Goal: Task Accomplishment & Management: Manage account settings

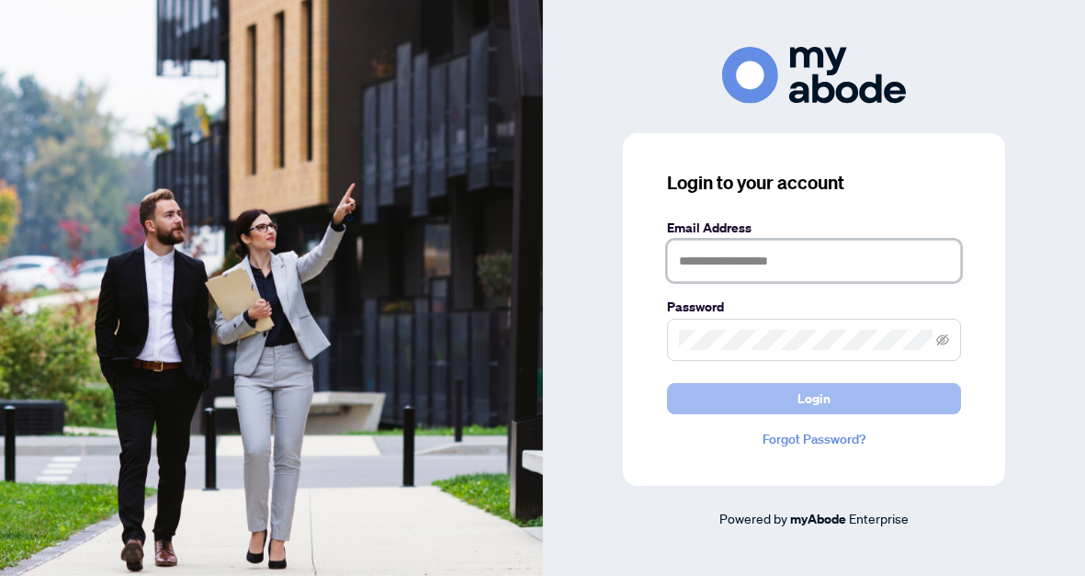
type input "**********"
click at [796, 403] on button "Login" at bounding box center [814, 398] width 294 height 31
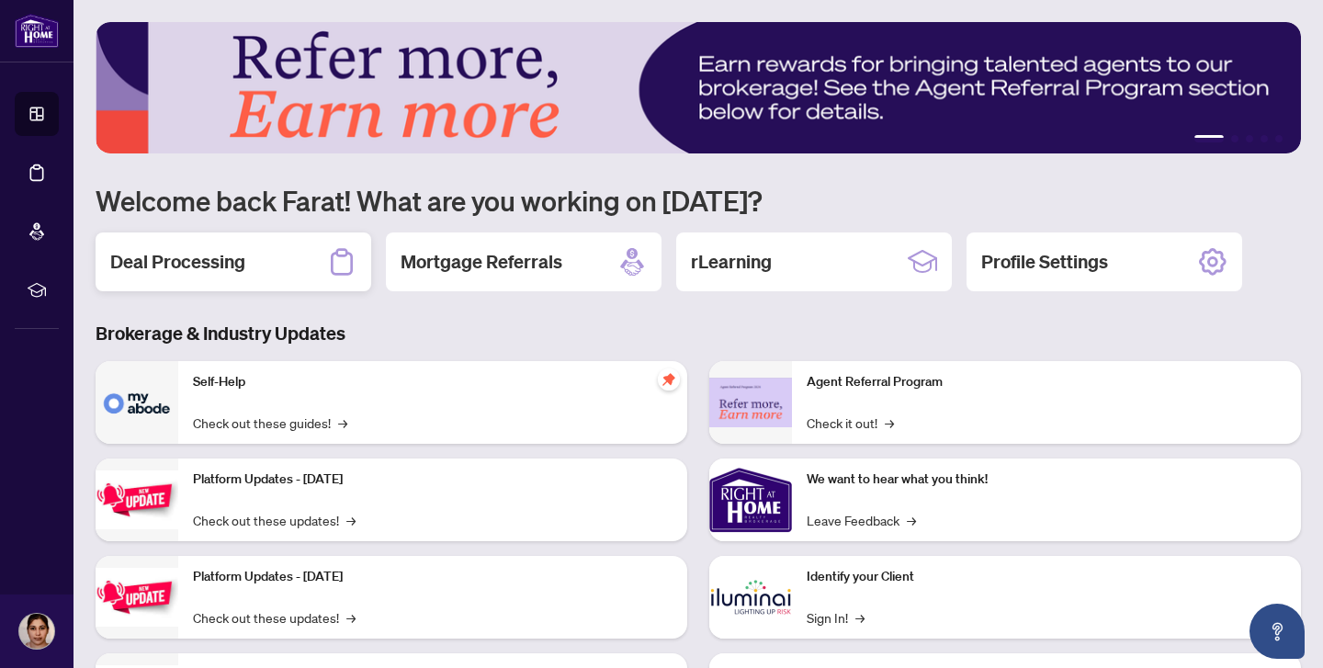
click at [261, 266] on div "Deal Processing" at bounding box center [234, 261] width 276 height 59
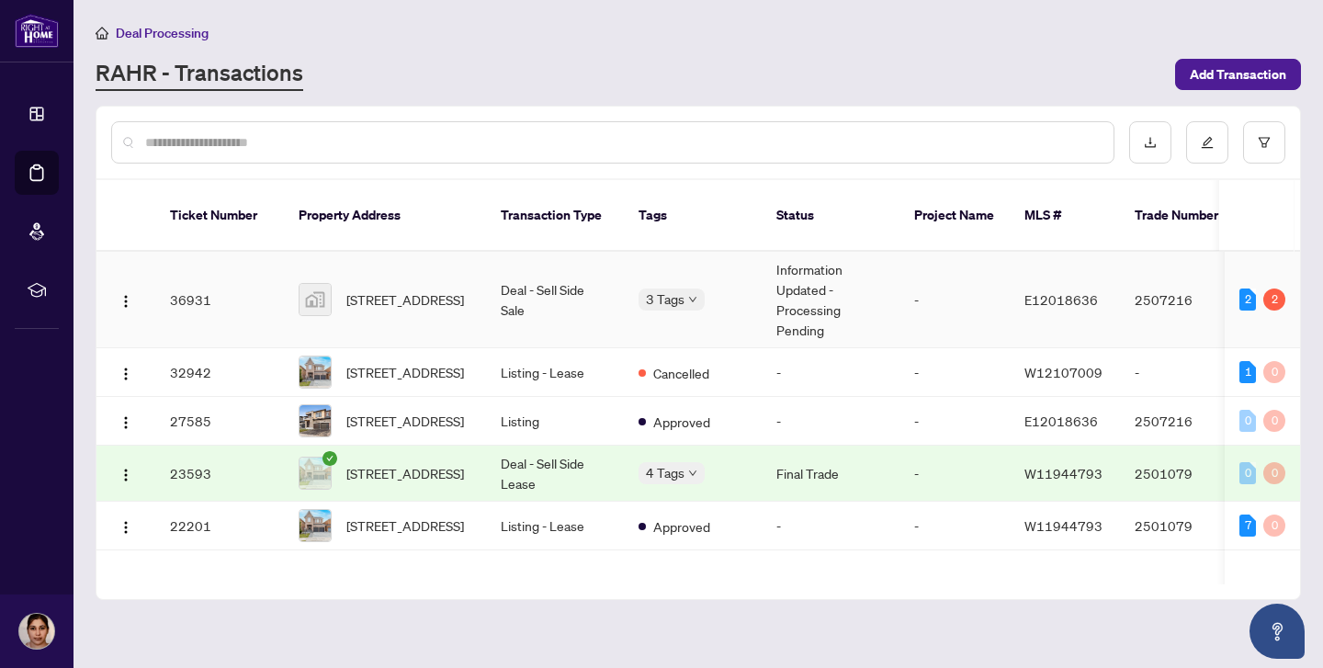
click at [436, 306] on td "[STREET_ADDRESS]" at bounding box center [385, 300] width 202 height 96
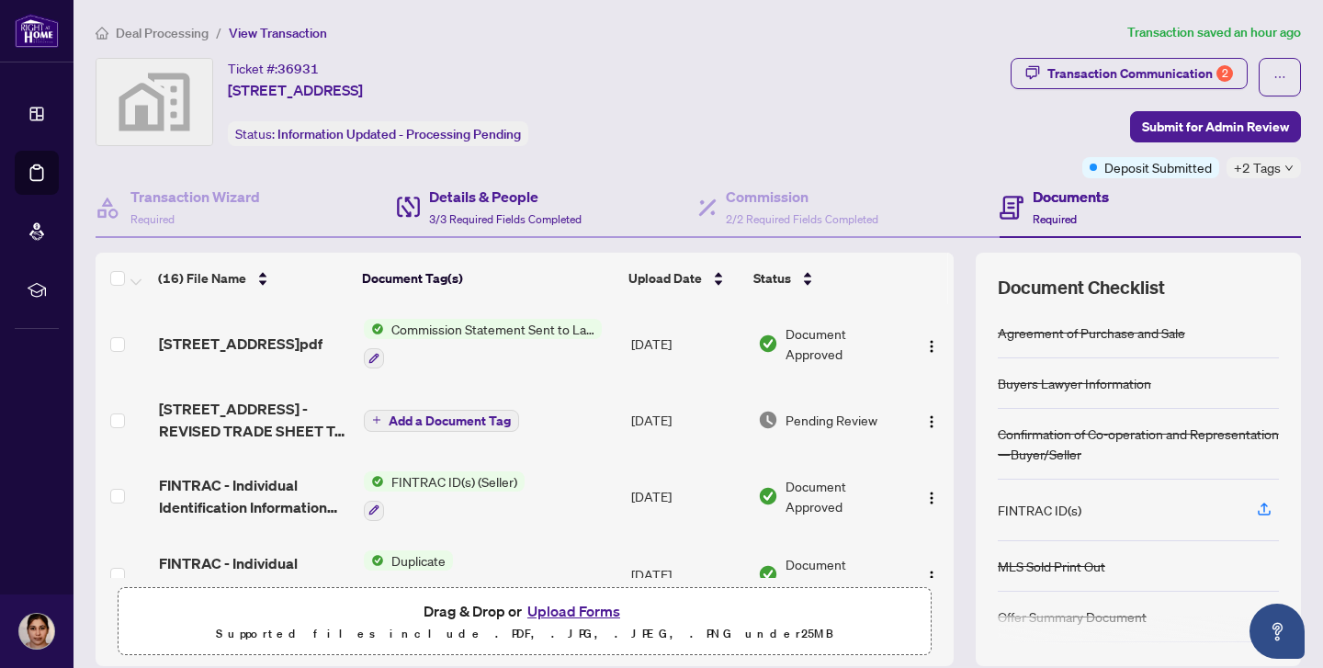
click at [443, 232] on div "Details & People 3/3 Required Fields Completed" at bounding box center [547, 208] width 301 height 60
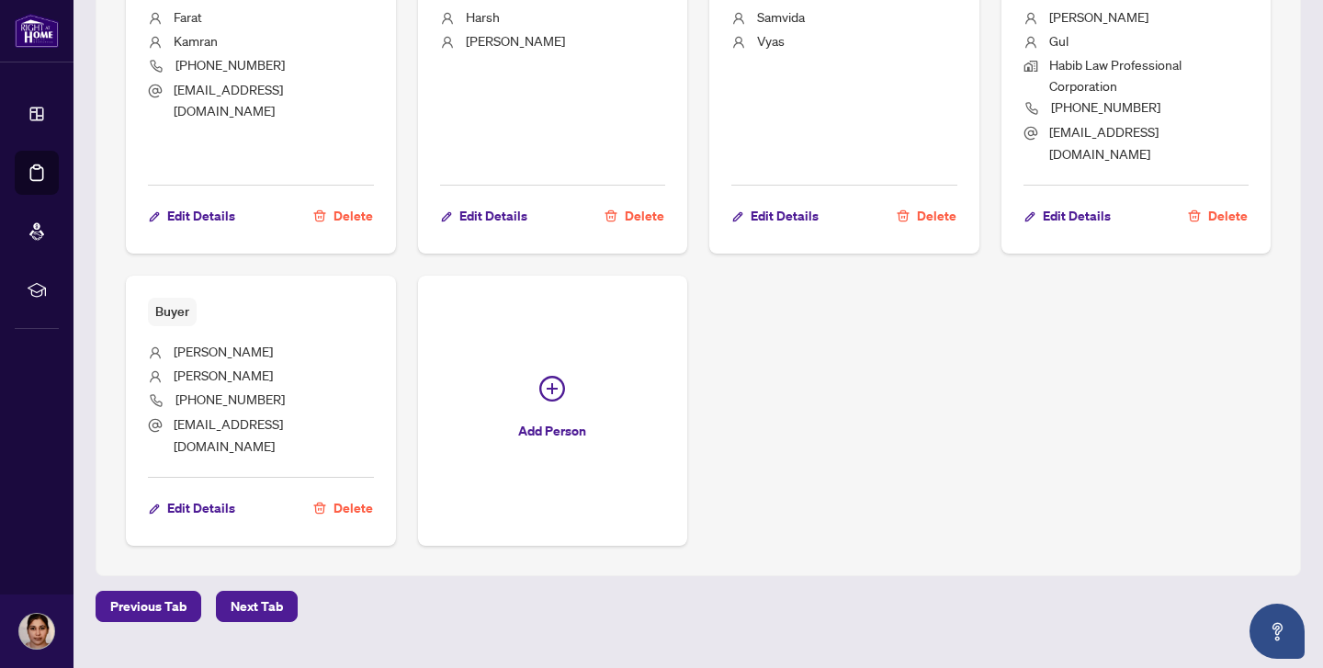
type input "**********"
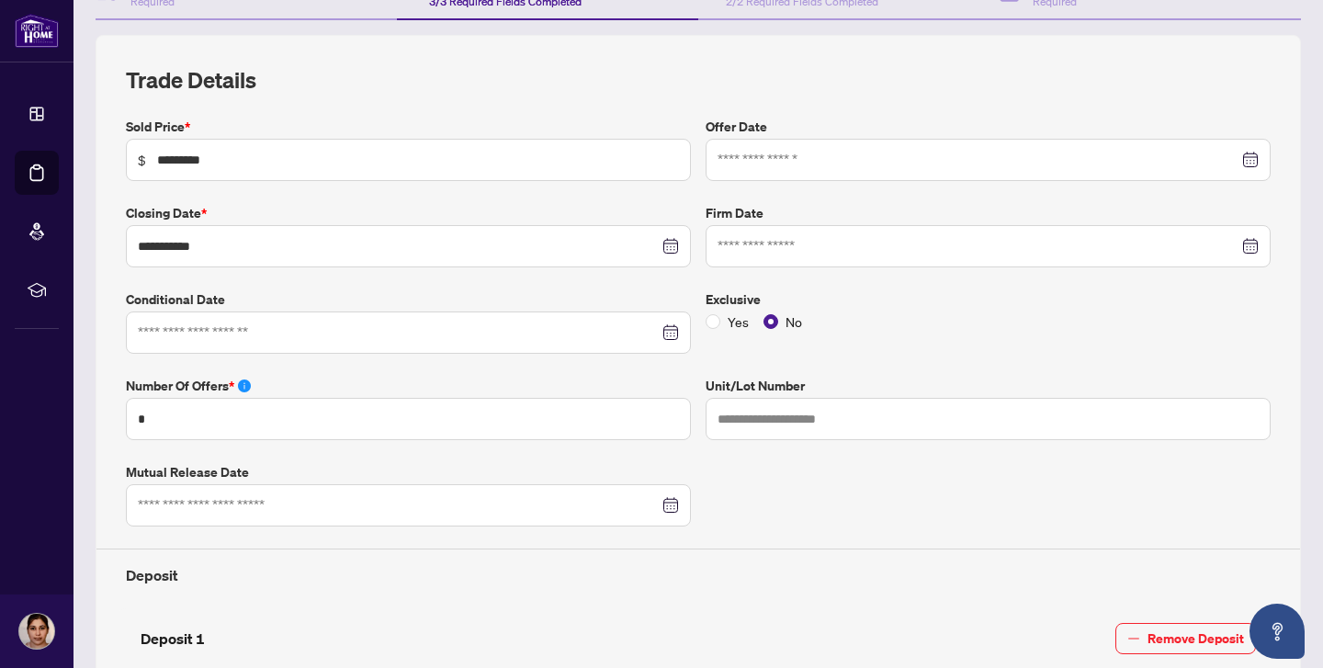
scroll to position [108, 0]
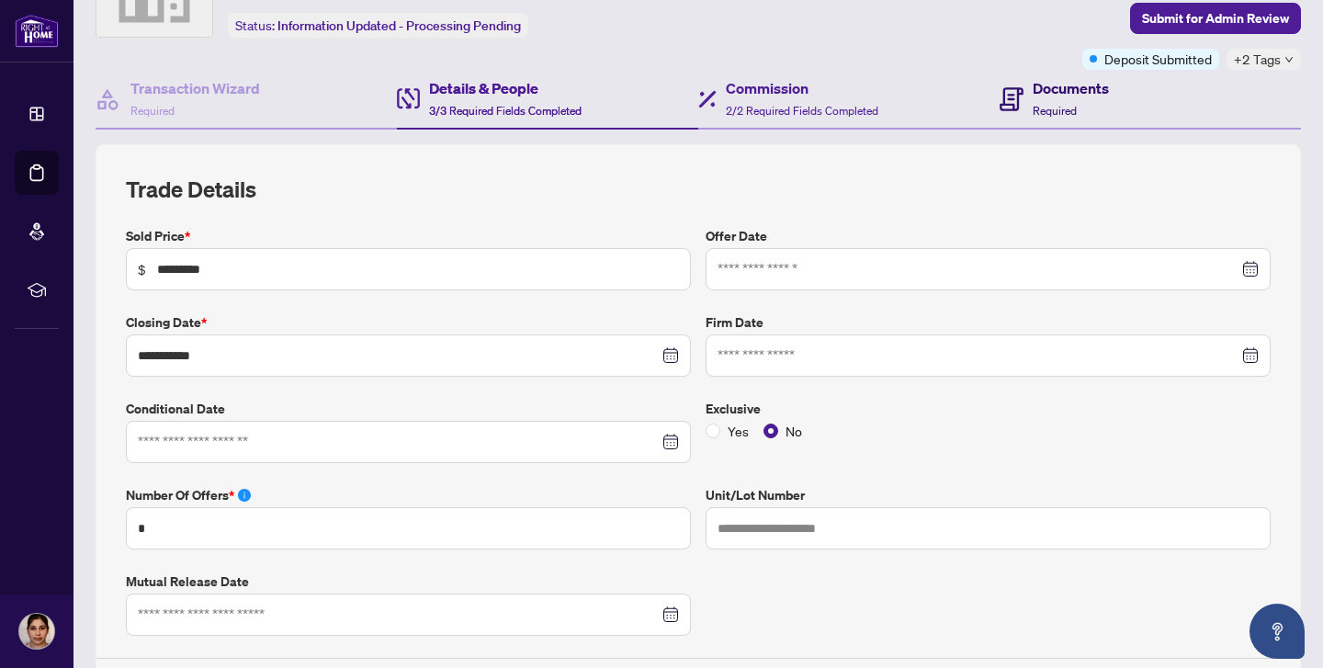
drag, startPoint x: 1034, startPoint y: 103, endPoint x: 993, endPoint y: 122, distance: 44.8
click at [1034, 104] on span "Required" at bounding box center [1055, 111] width 44 height 14
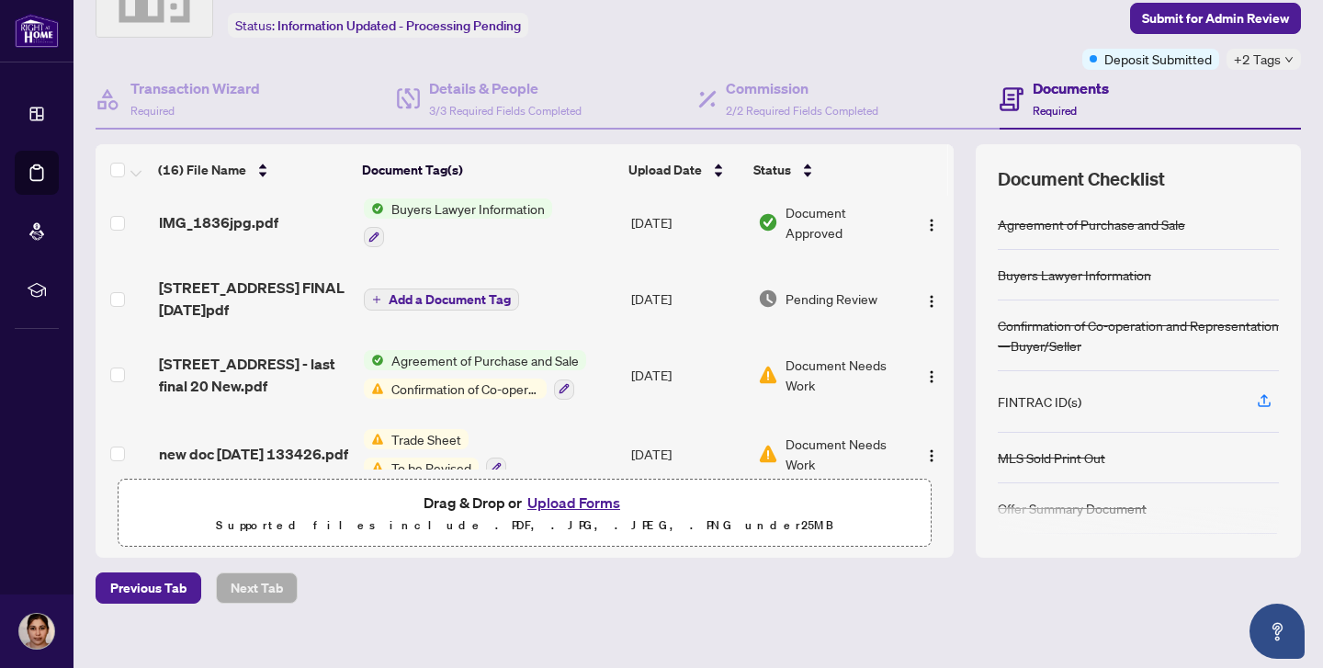
scroll to position [485, 0]
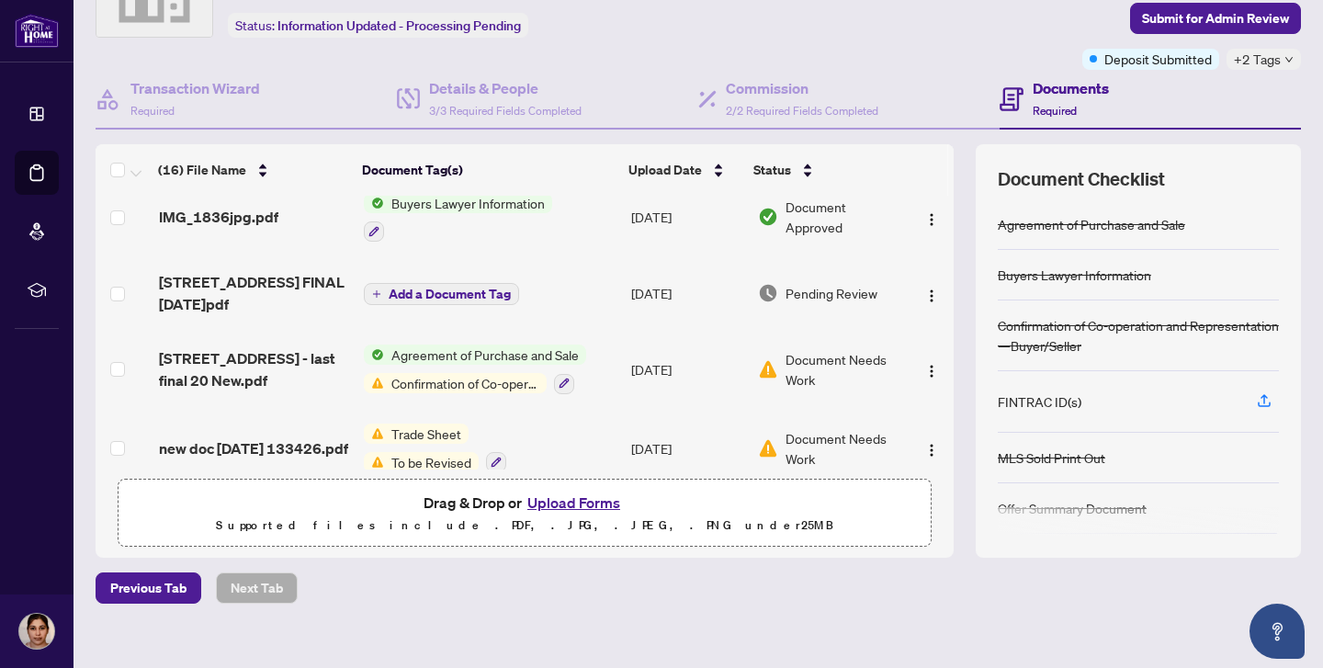
click at [440, 345] on span "Agreement of Purchase and Sale" at bounding box center [485, 355] width 202 height 20
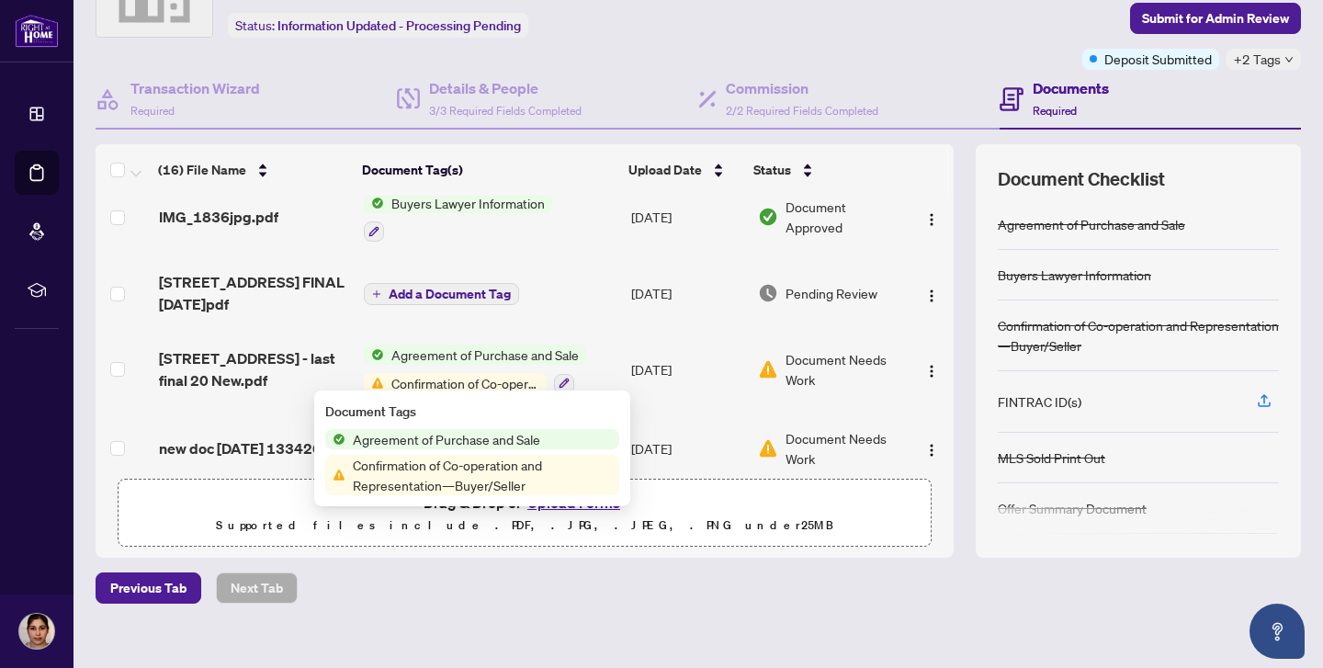
click at [428, 443] on span "Agreement of Purchase and Sale" at bounding box center [447, 439] width 202 height 20
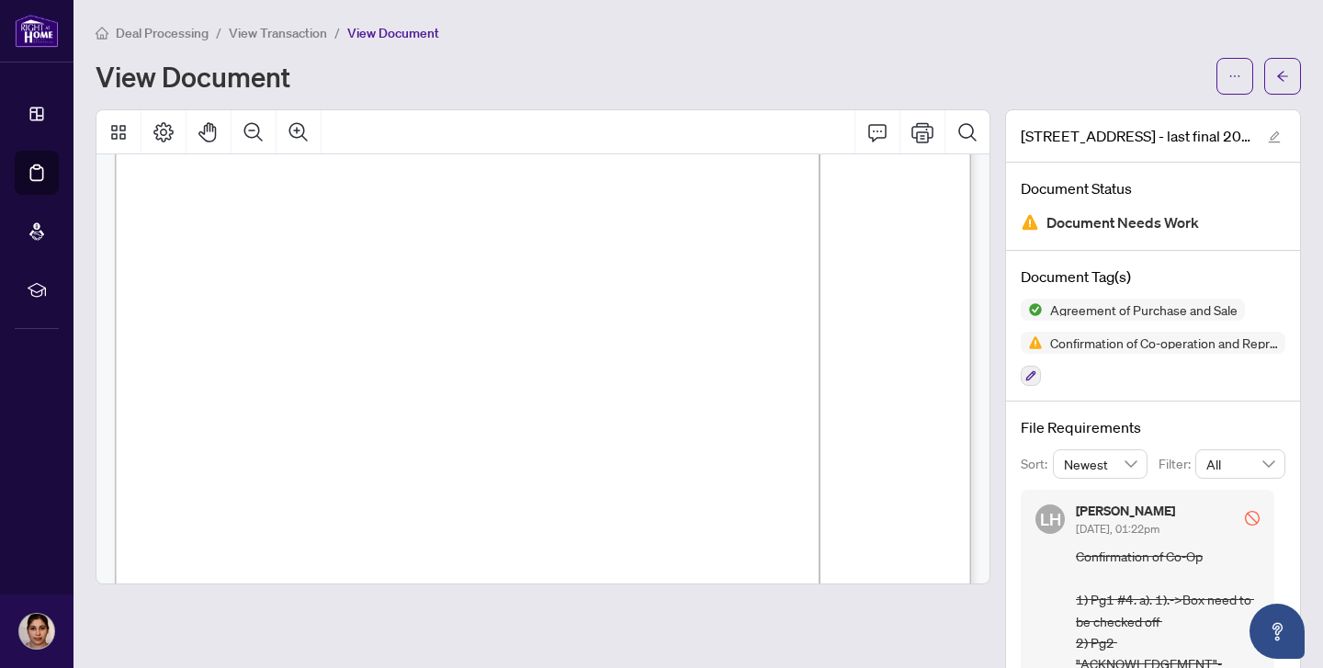
scroll to position [99, 0]
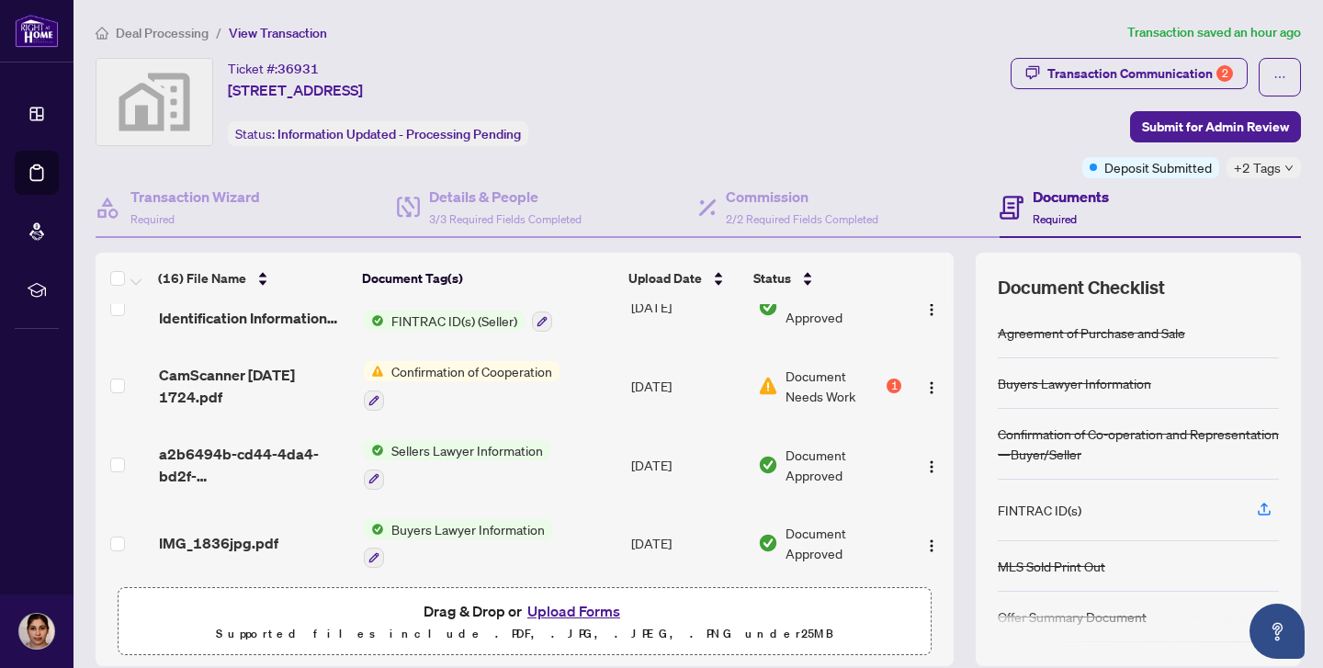
scroll to position [289, 0]
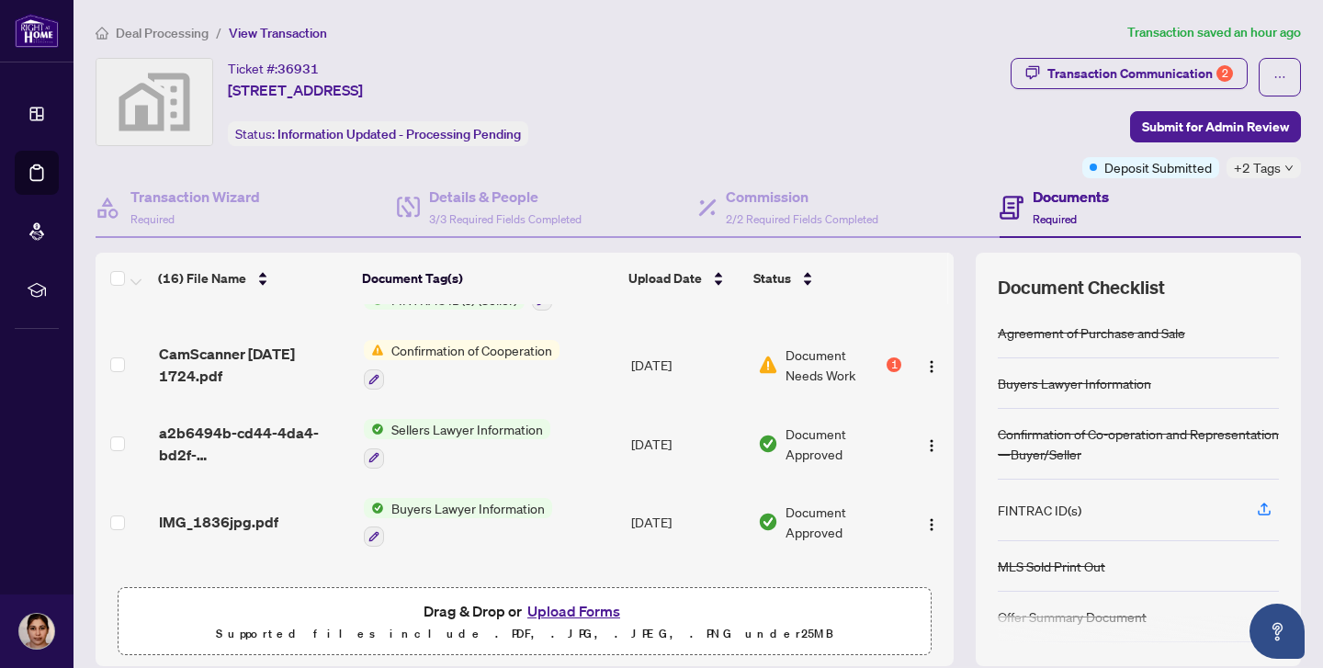
click at [496, 425] on span "Sellers Lawyer Information" at bounding box center [467, 429] width 166 height 20
click at [473, 511] on span "Sellers Lawyer Information" at bounding box center [457, 515] width 166 height 20
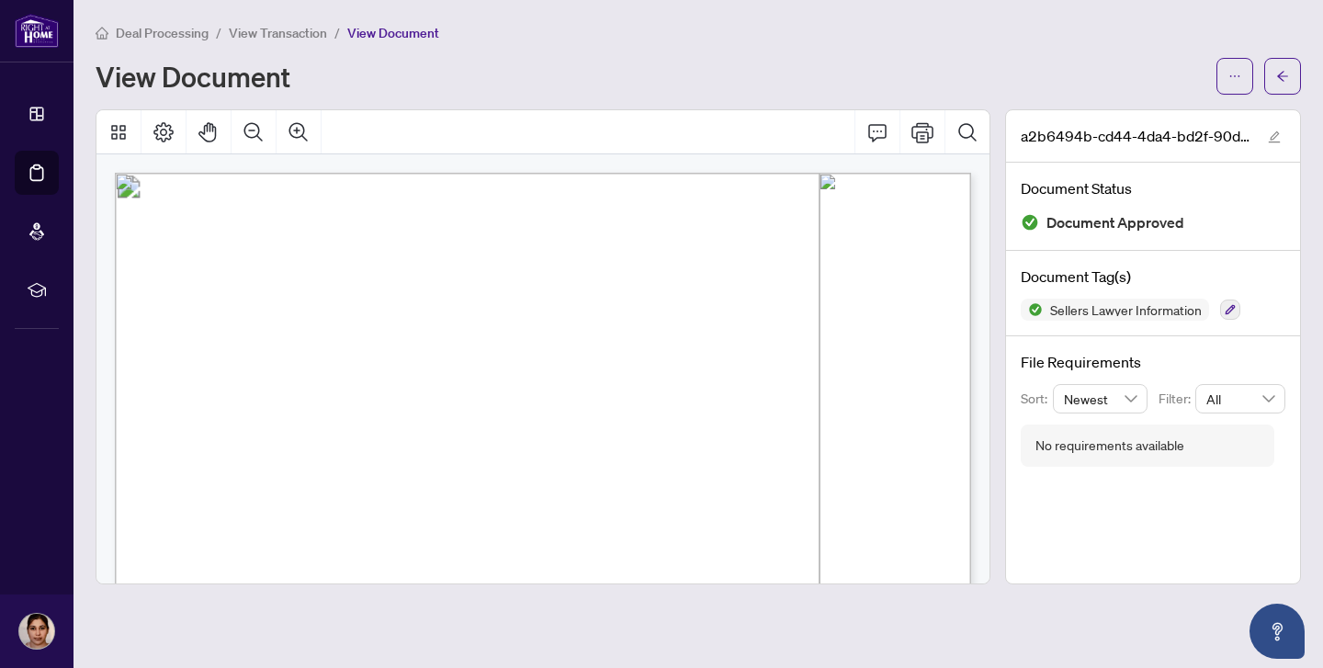
click at [171, 34] on span "Deal Processing" at bounding box center [162, 33] width 93 height 17
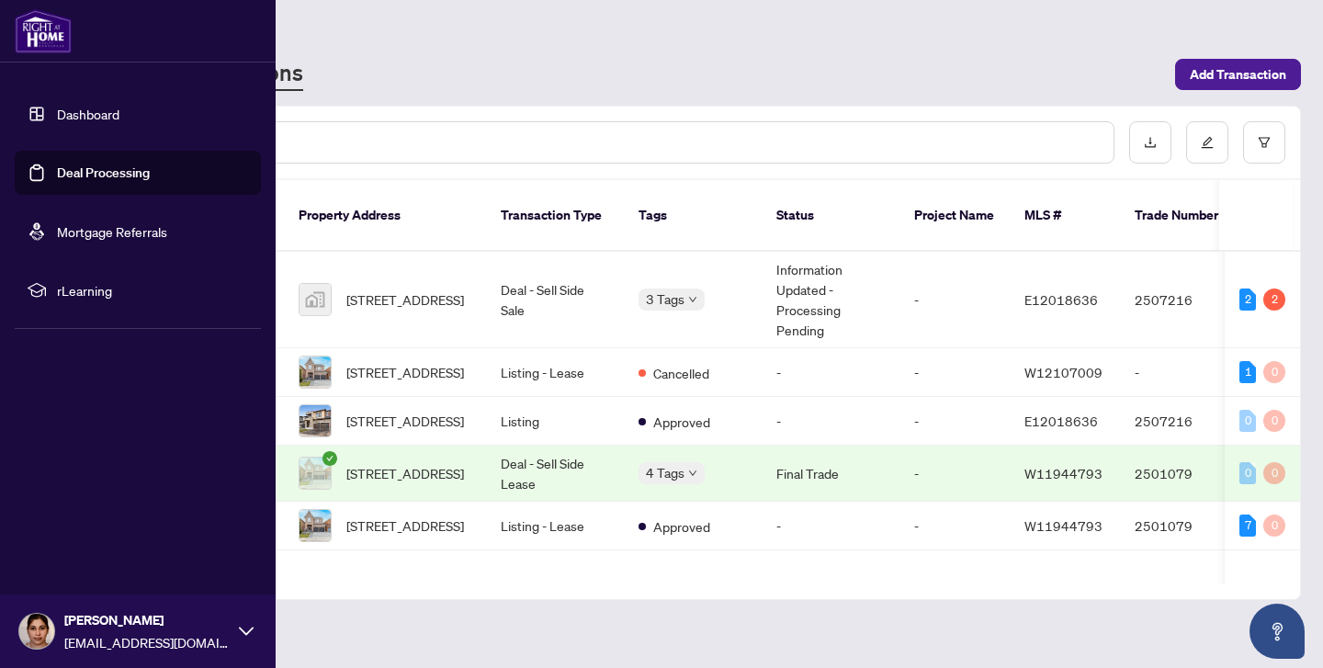
click at [50, 575] on img at bounding box center [36, 631] width 35 height 35
click at [73, 528] on span "Logout" at bounding box center [73, 521] width 41 height 29
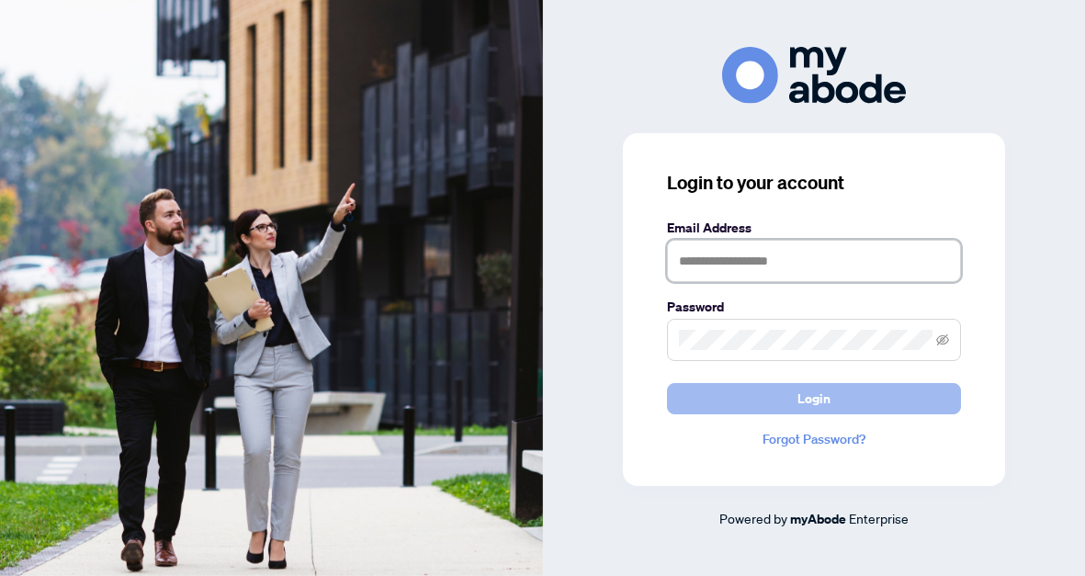
type input "**********"
click at [799, 392] on span "Login" at bounding box center [814, 398] width 33 height 29
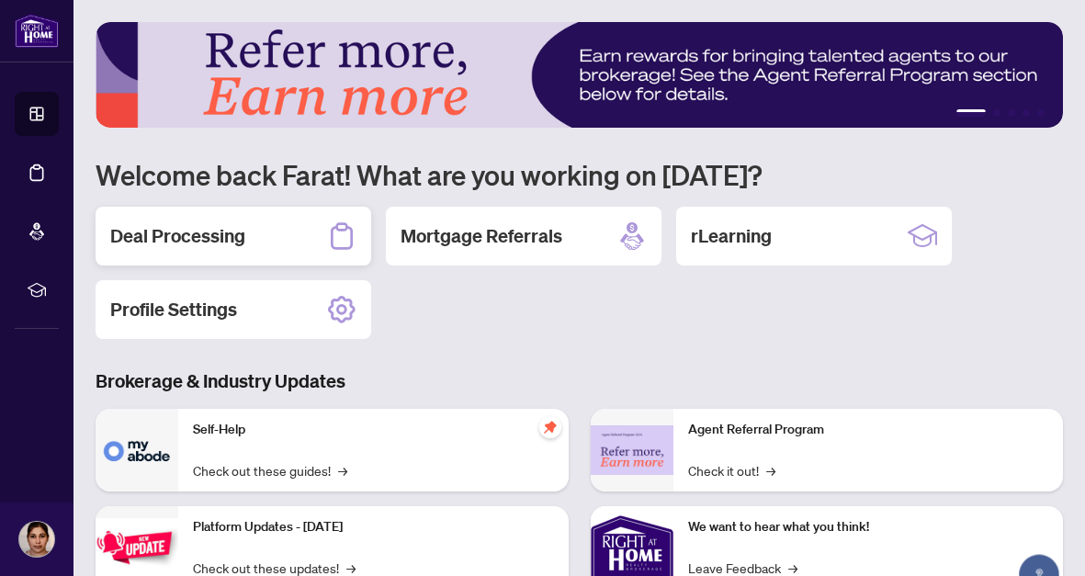
click at [263, 222] on div "Deal Processing" at bounding box center [234, 236] width 276 height 59
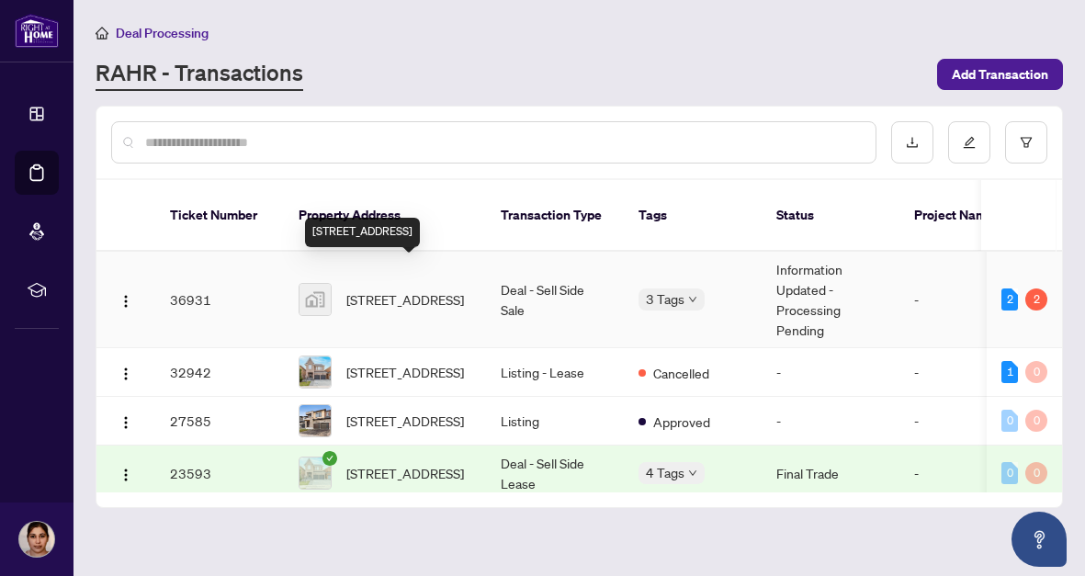
click at [403, 289] on span "19 Hoad Street, Clarington, ON, Canada" at bounding box center [405, 299] width 118 height 20
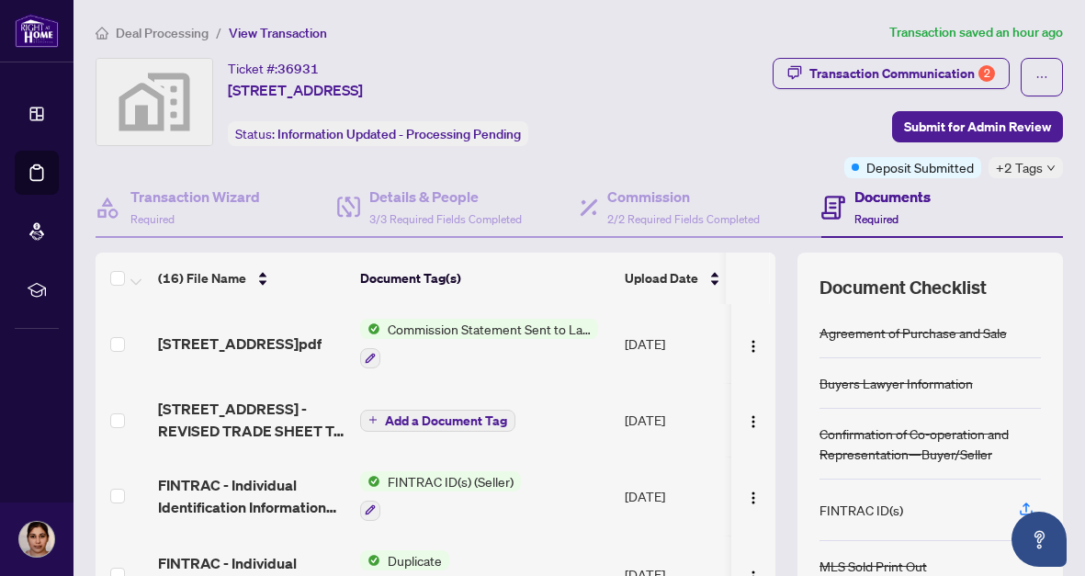
click at [538, 331] on span "Commission Statement Sent to Lawyer" at bounding box center [489, 329] width 218 height 20
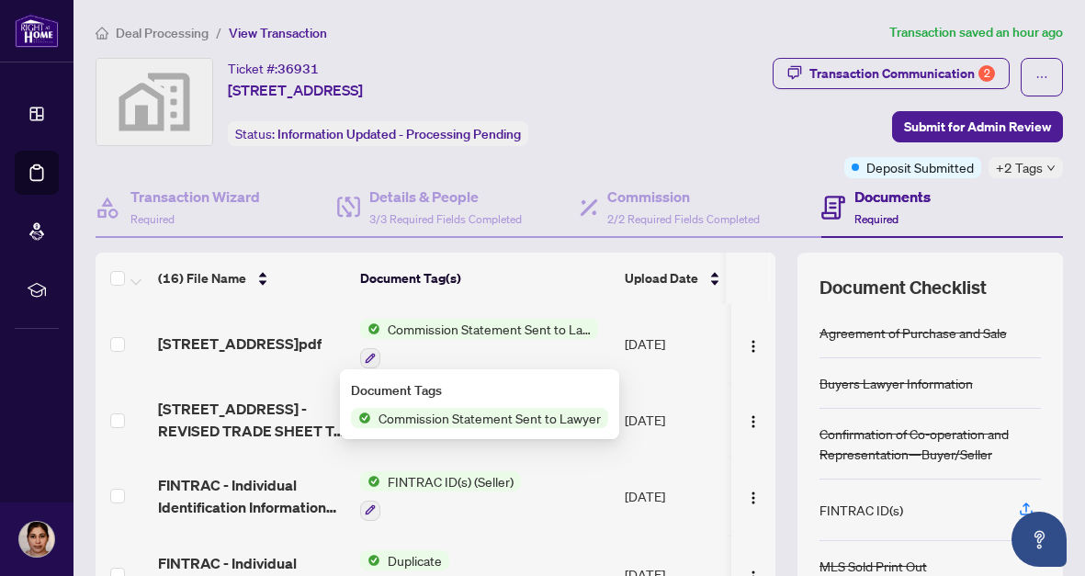
click at [525, 414] on span "Commission Statement Sent to Lawyer" at bounding box center [489, 418] width 237 height 20
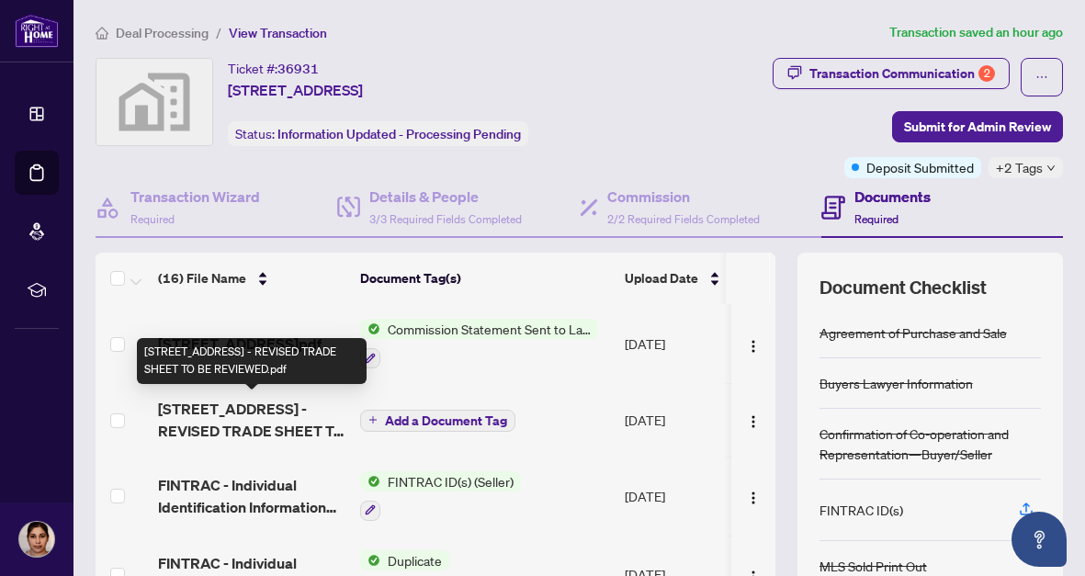
click at [274, 422] on span "[STREET_ADDRESS] - REVISED TRADE SHEET TO BE REVIEWED.pdf" at bounding box center [251, 420] width 187 height 44
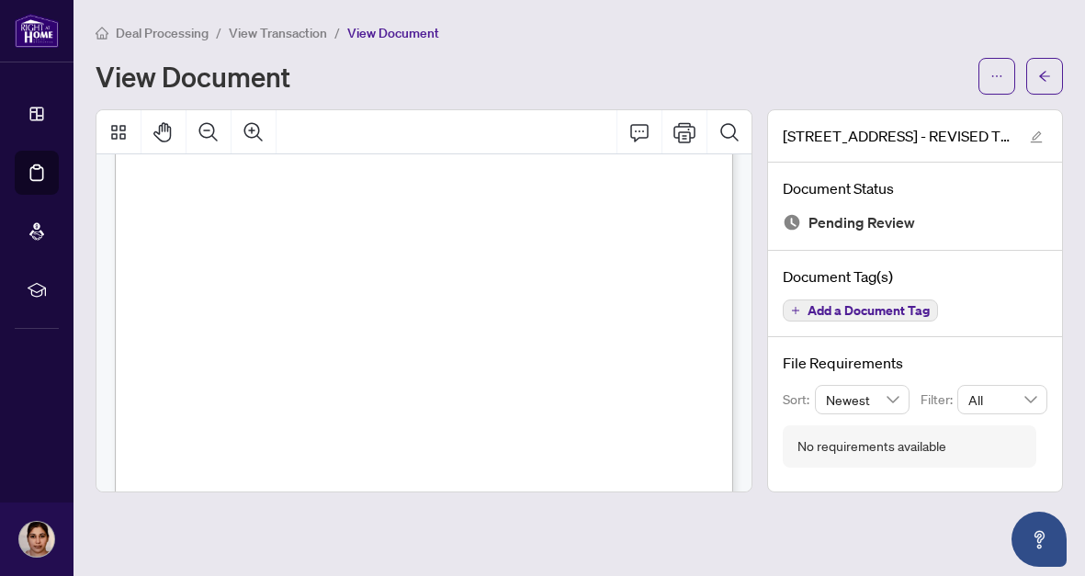
scroll to position [241, 0]
click at [680, 134] on icon "Print" at bounding box center [685, 132] width 22 height 22
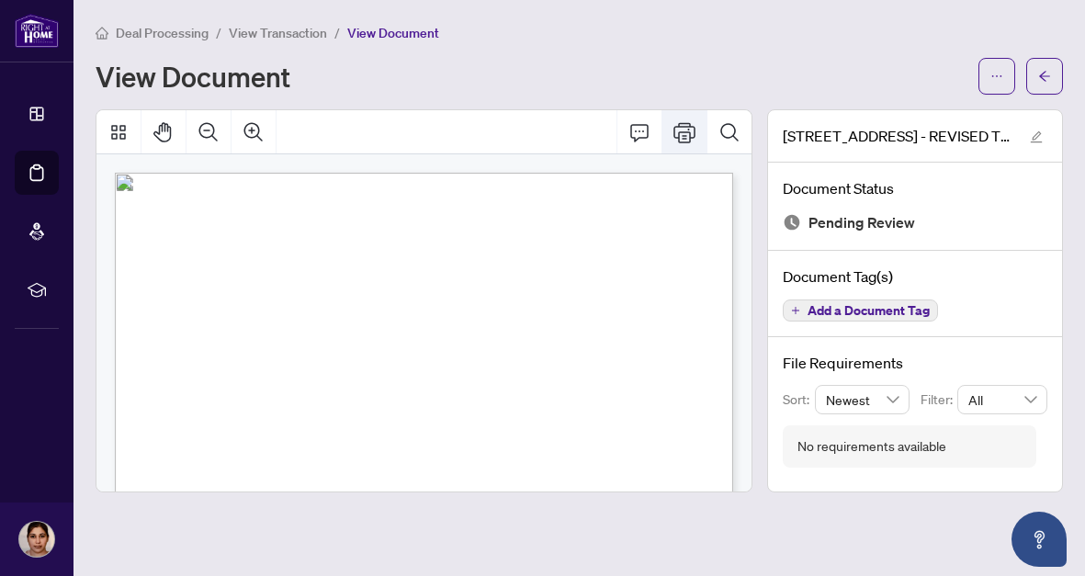
click at [684, 138] on icon "Print" at bounding box center [685, 132] width 22 height 22
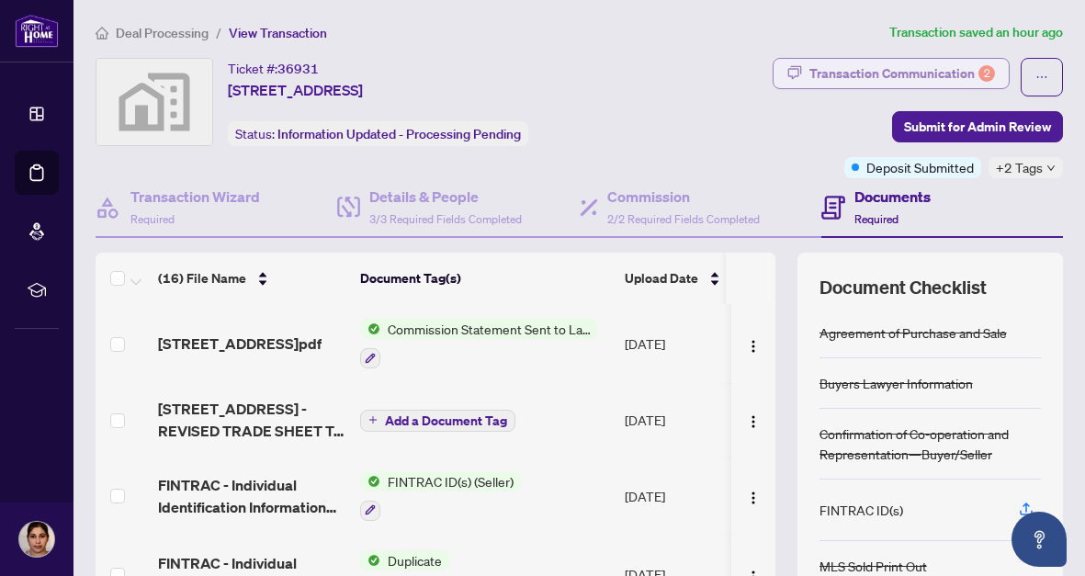
click at [867, 74] on div "Transaction Communication 2" at bounding box center [903, 73] width 186 height 29
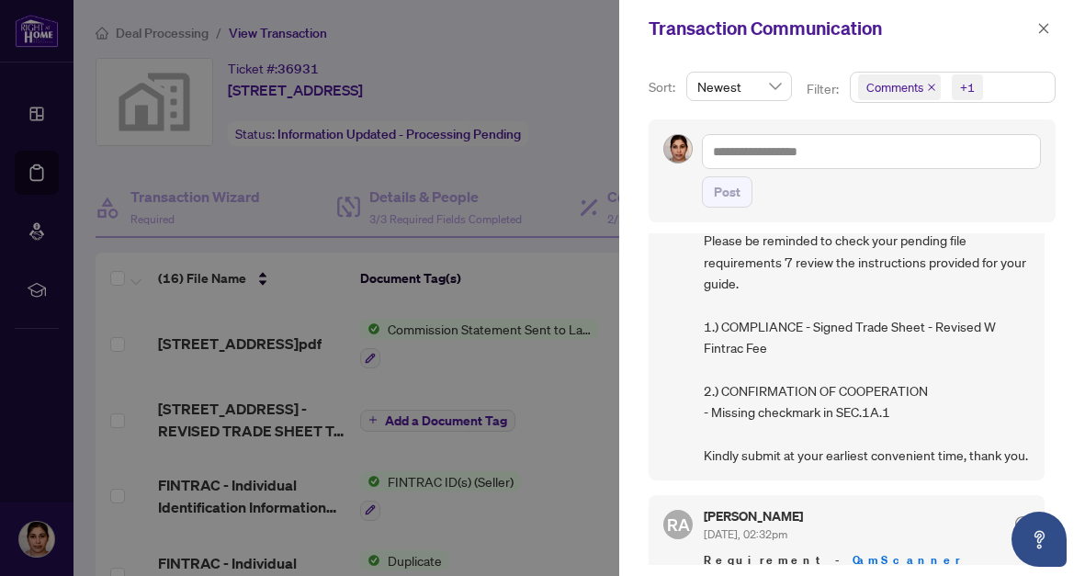
scroll to position [117, 0]
